Goal: Task Accomplishment & Management: Manage account settings

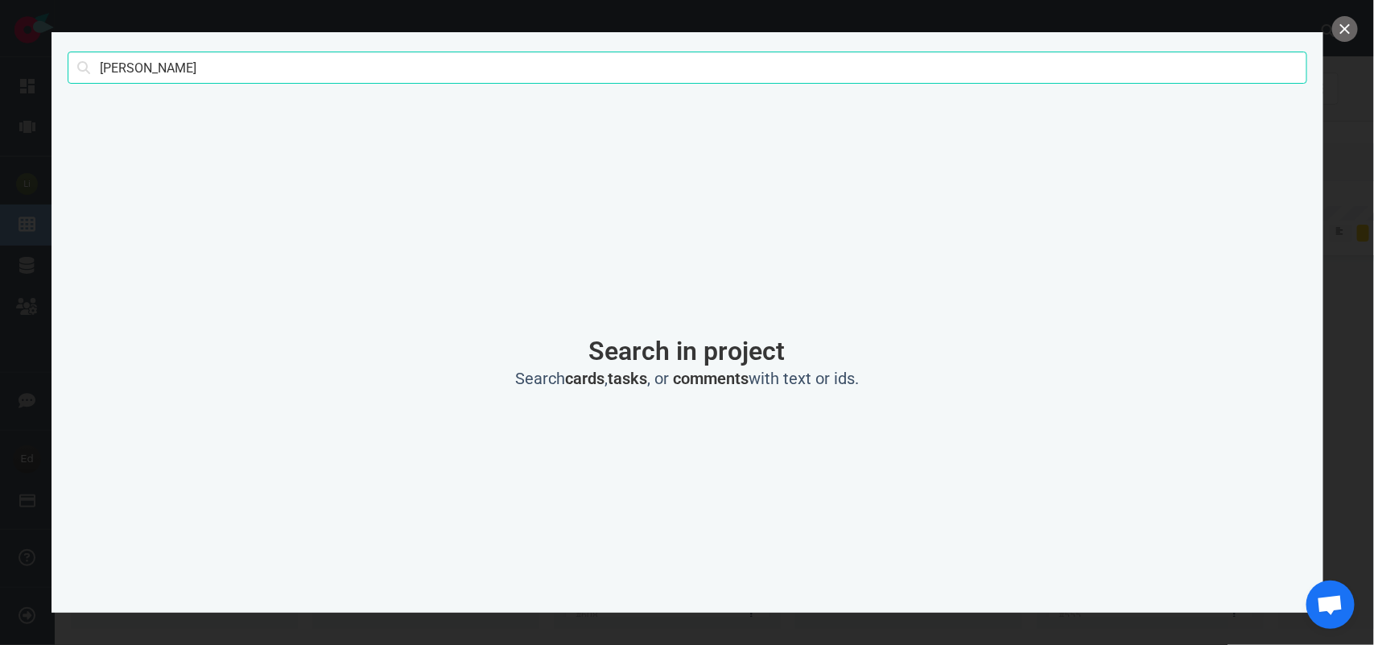
click at [109, 59] on input "[PERSON_NAME]" at bounding box center [688, 68] width 1240 height 32
click button "Search" at bounding box center [0, 0] width 0 height 0
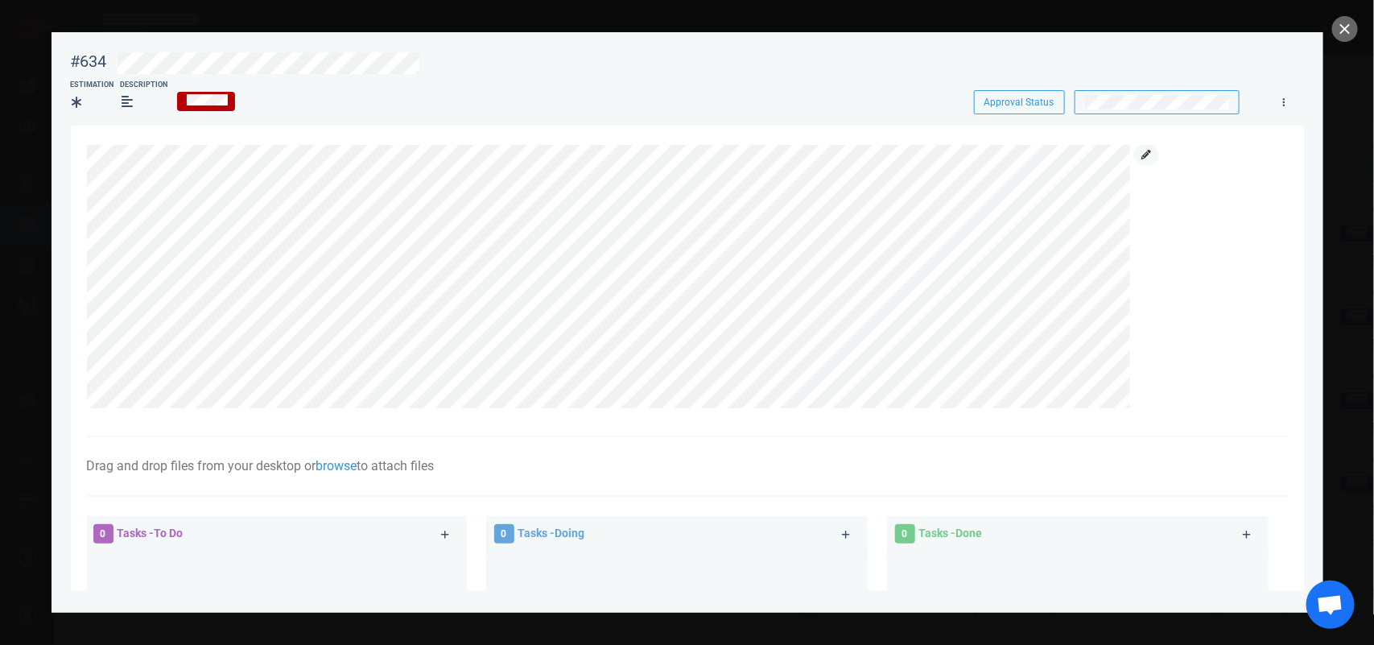
click at [1148, 154] on icon at bounding box center [1146, 155] width 10 height 10
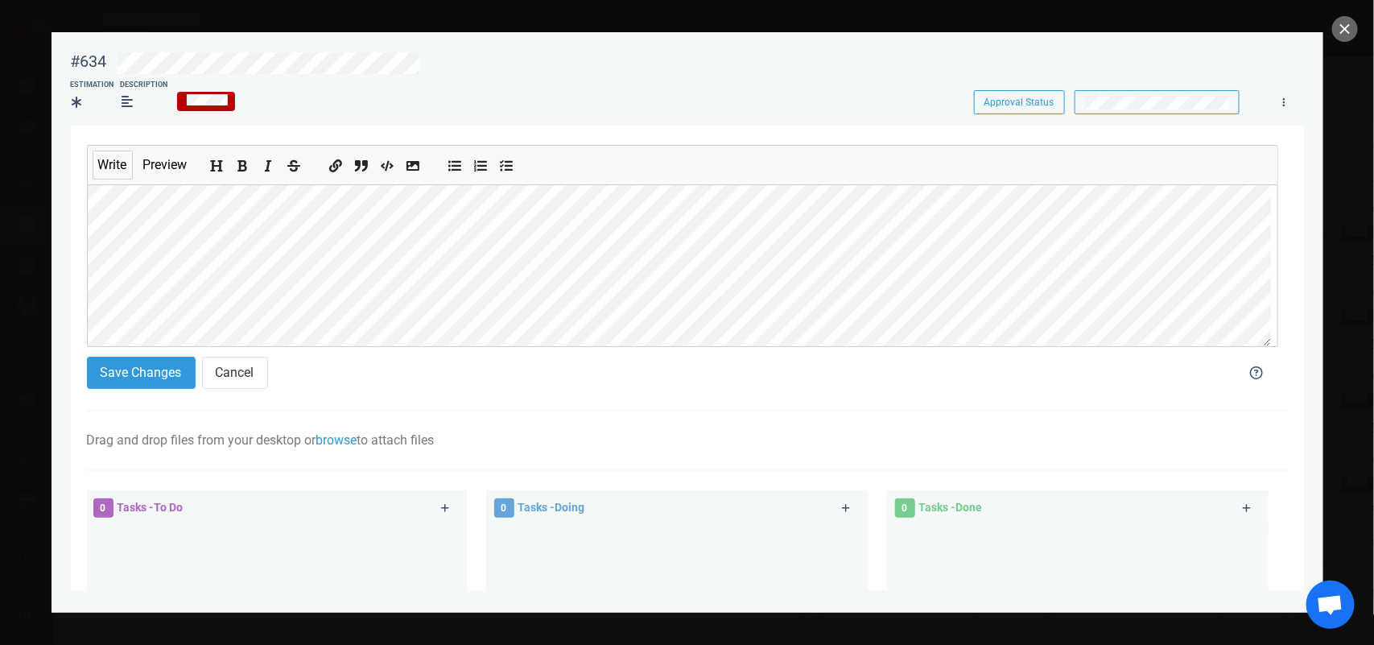
scroll to position [101, 0]
click at [123, 376] on button "Save Changes" at bounding box center [141, 373] width 109 height 32
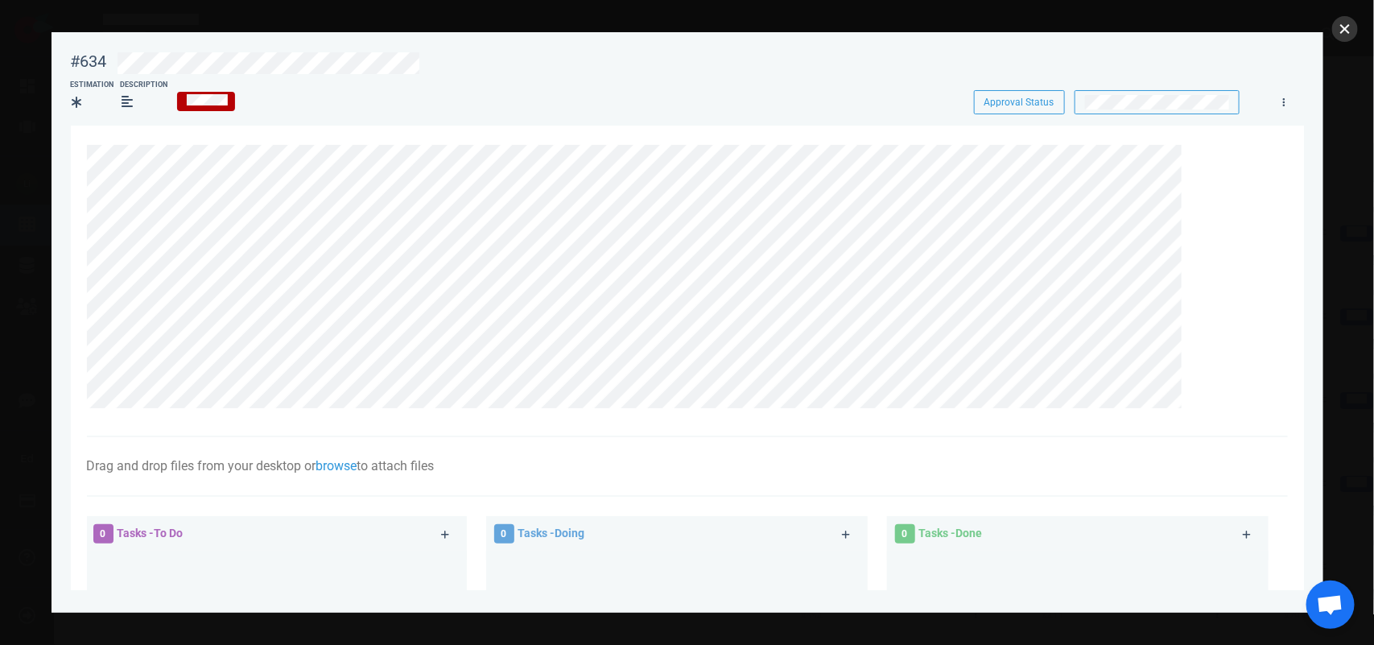
click at [1351, 24] on button "close" at bounding box center [1345, 29] width 26 height 26
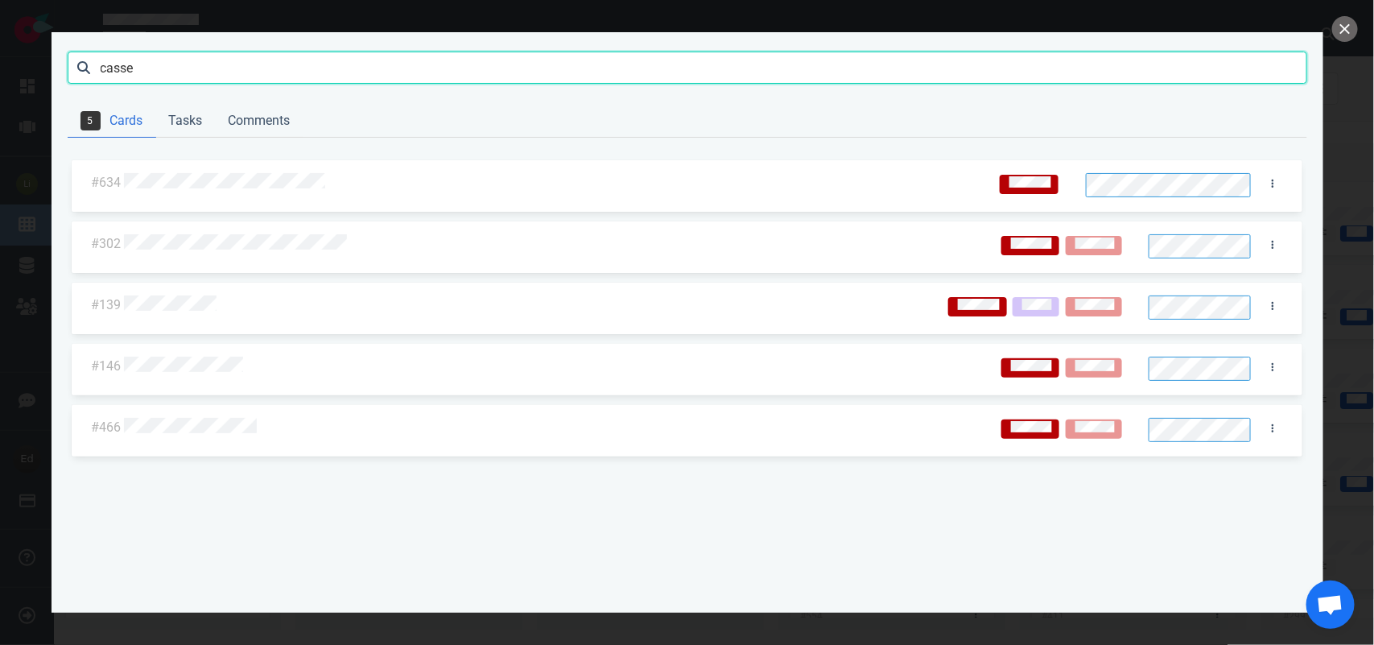
click at [141, 61] on input "casse" at bounding box center [688, 68] width 1240 height 32
click at [138, 61] on input "casse" at bounding box center [688, 68] width 1240 height 32
click at [118, 66] on input "casse" at bounding box center [688, 68] width 1240 height 32
type input "[PERSON_NAME]"
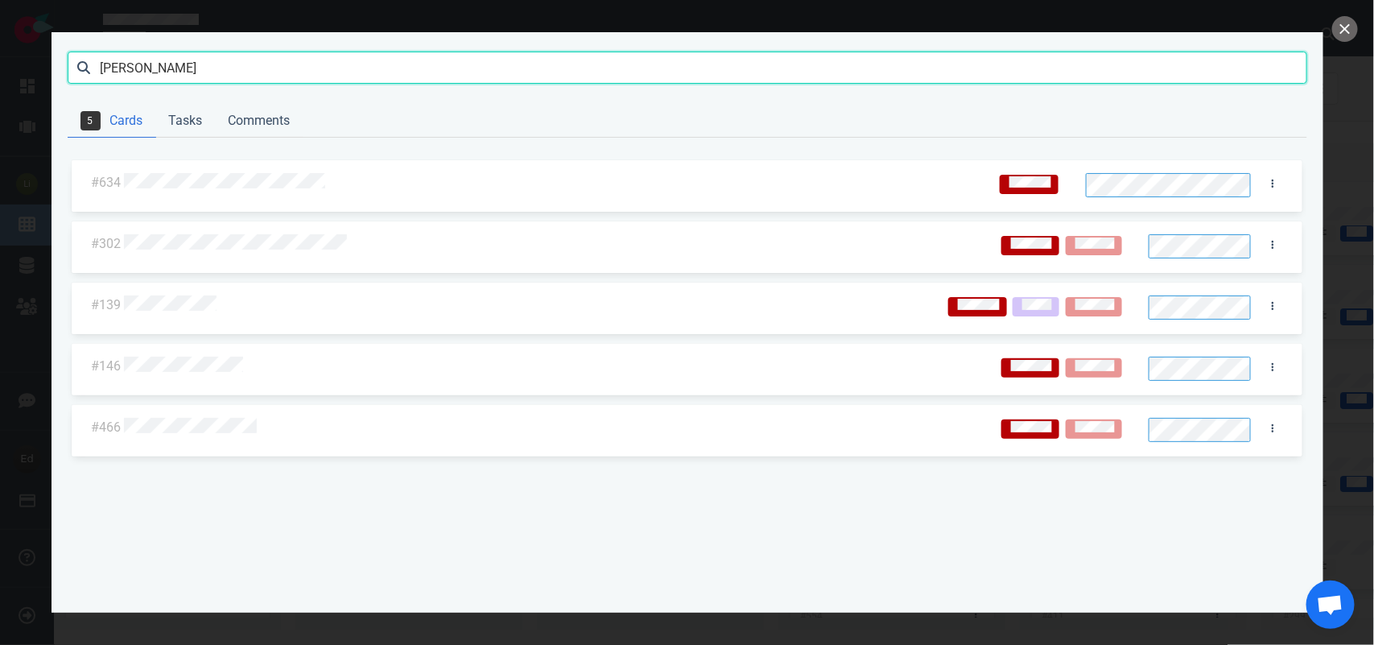
click button "Search" at bounding box center [0, 0] width 0 height 0
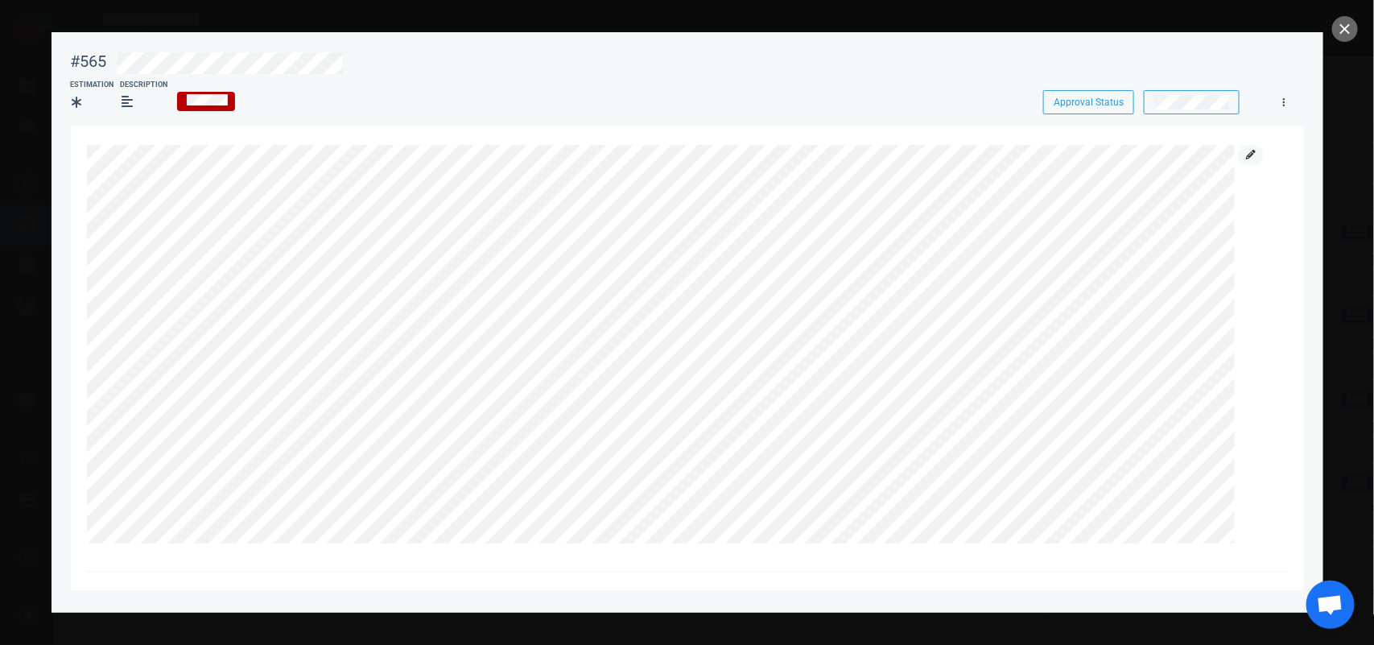
click at [1244, 154] on link at bounding box center [1251, 155] width 26 height 20
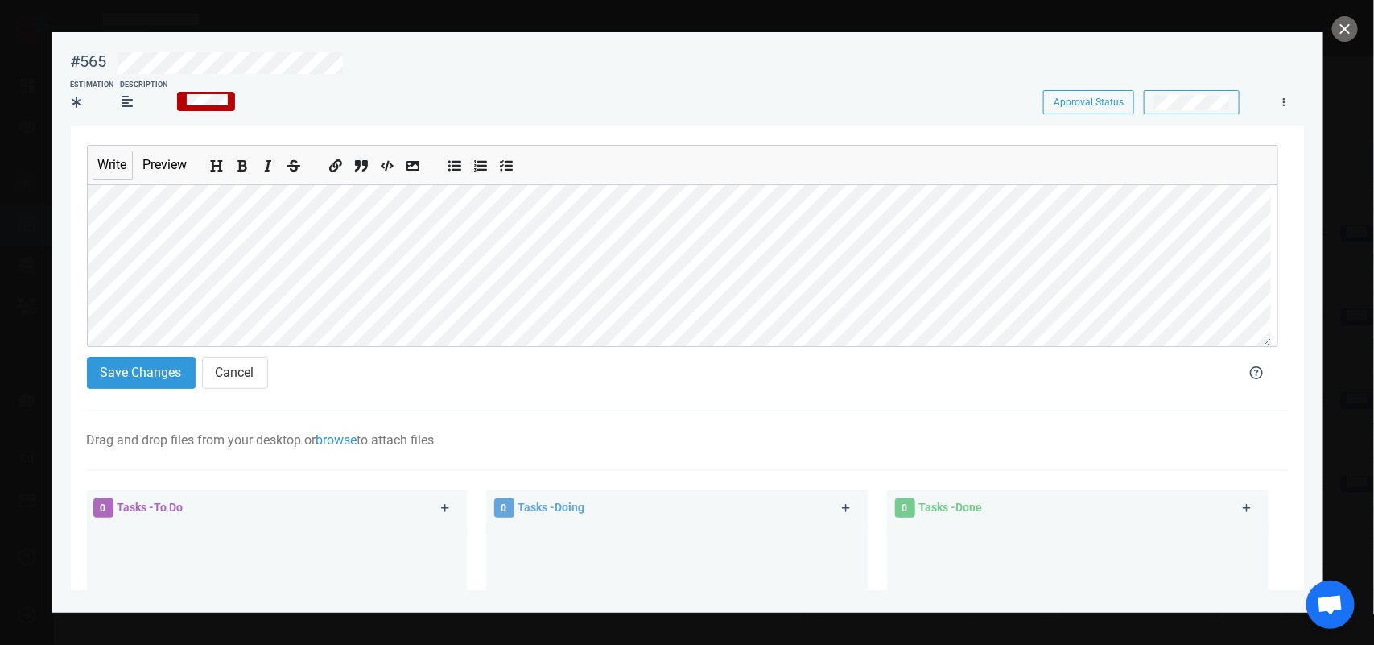
scroll to position [279, 0]
click at [127, 382] on button "Save Changes" at bounding box center [141, 373] width 109 height 32
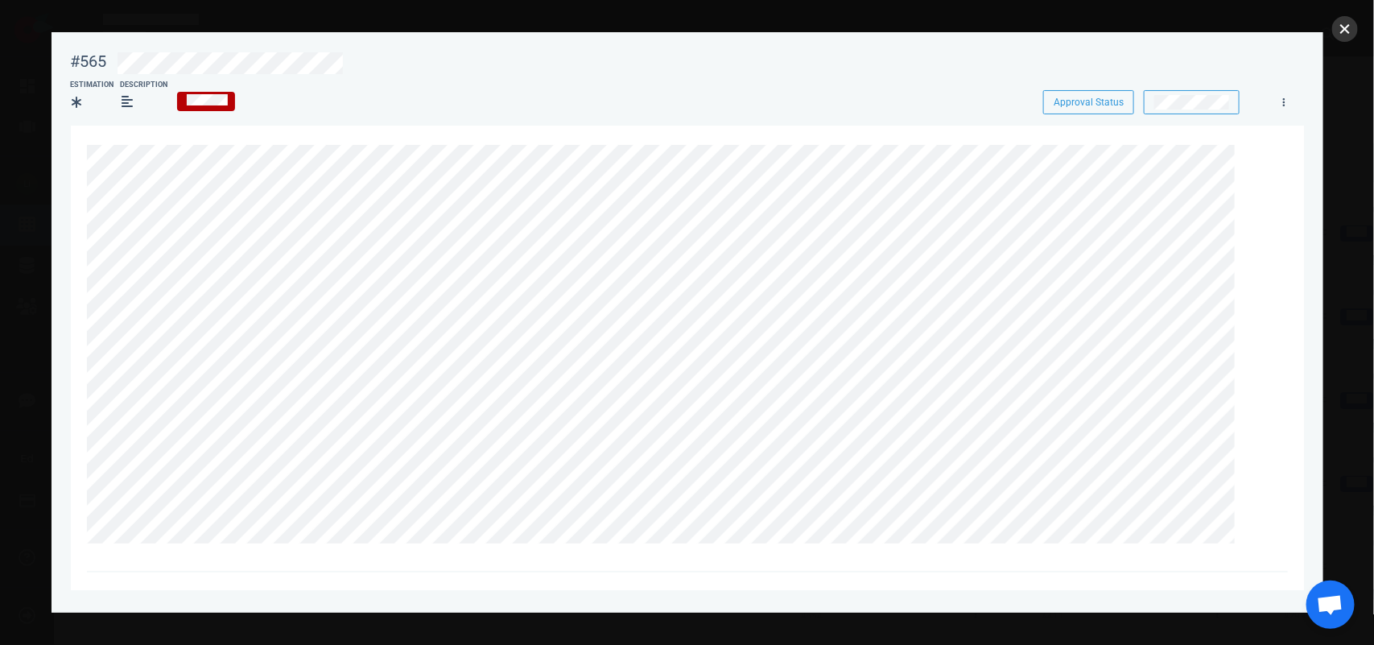
click at [1345, 37] on button "close" at bounding box center [1345, 29] width 26 height 26
